Goal: Task Accomplishment & Management: Complete application form

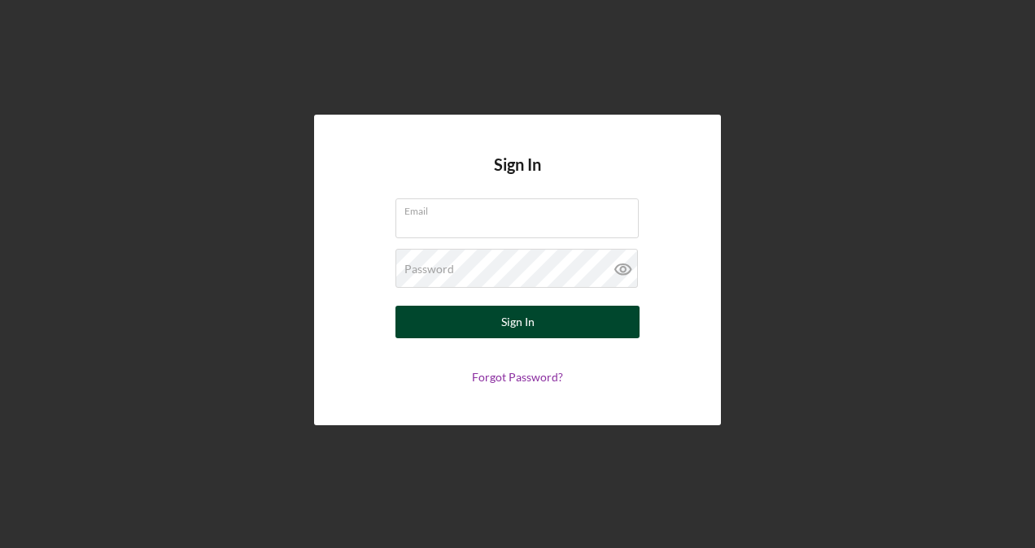
type input "[PERSON_NAME][EMAIL_ADDRESS][DOMAIN_NAME]"
click at [508, 323] on div "Sign In" at bounding box center [517, 322] width 33 height 33
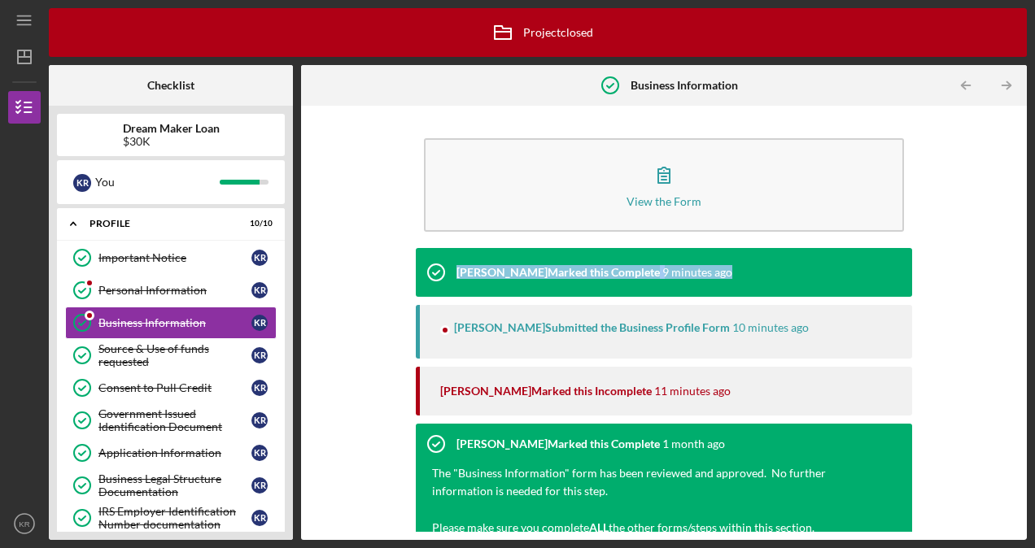
drag, startPoint x: 1021, startPoint y: 188, endPoint x: 1028, endPoint y: 300, distance: 112.5
click at [1028, 300] on div "Icon/Menu Business Information Business Information Icon/Archived Project close…" at bounding box center [517, 274] width 1035 height 548
drag, startPoint x: 1028, startPoint y: 300, endPoint x: 975, endPoint y: 171, distance: 139.4
click at [975, 171] on div "View the Form Form [PERSON_NAME] Marked this Complete 9 minutes ago [PERSON_NAM…" at bounding box center [663, 323] width 709 height 418
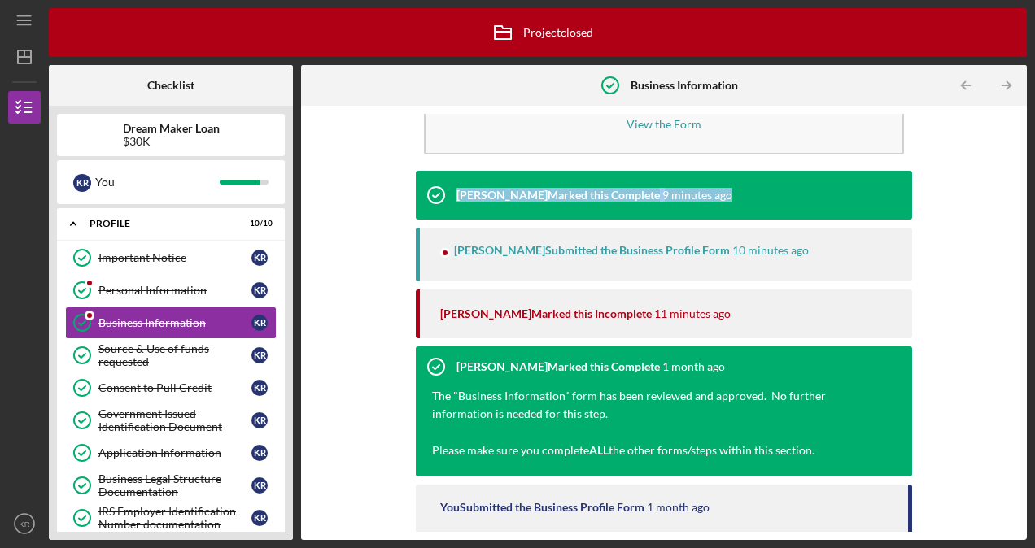
scroll to position [64, 0]
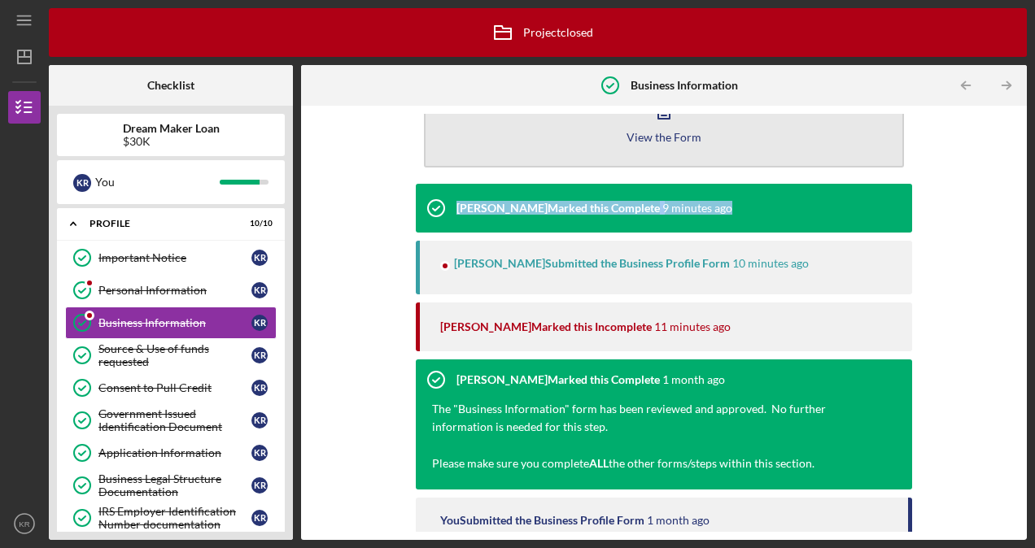
click at [661, 135] on div "View the Form" at bounding box center [663, 137] width 75 height 12
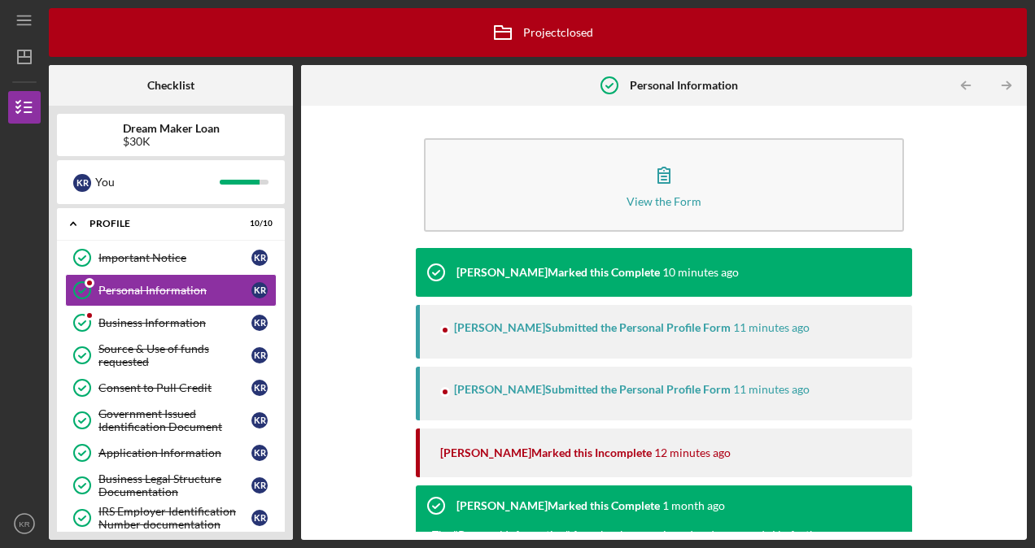
drag, startPoint x: 1012, startPoint y: 207, endPoint x: 1015, endPoint y: 237, distance: 29.5
click at [1015, 237] on div "View the Form Form Vincent Tanner Marked this Complete 10 minutes ago Vincent T…" at bounding box center [663, 323] width 709 height 418
click at [963, 238] on div "View the Form Form Vincent Tanner Marked this Complete 10 minutes ago Vincent T…" at bounding box center [663, 323] width 709 height 418
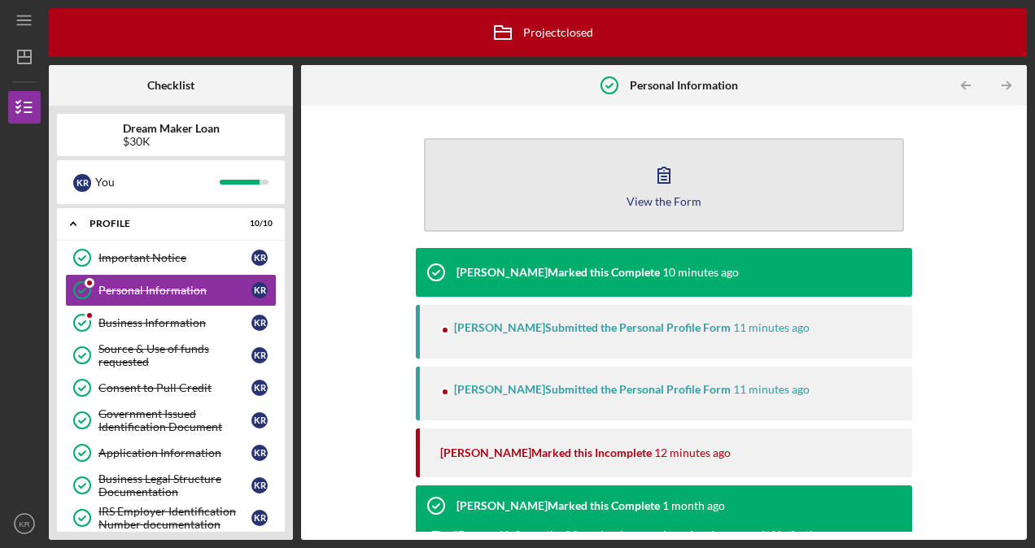
click at [669, 181] on icon "button" at bounding box center [664, 175] width 41 height 41
